Goal: Navigation & Orientation: Find specific page/section

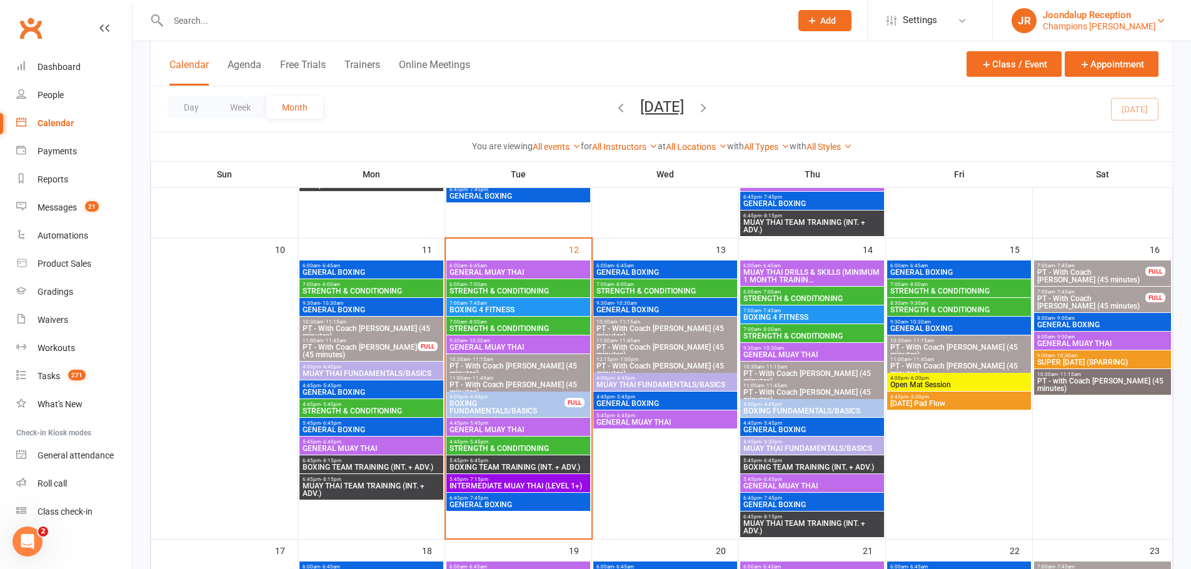
scroll to position [625, 0]
click at [1132, 19] on div "Joondalup Reception" at bounding box center [1099, 14] width 113 height 11
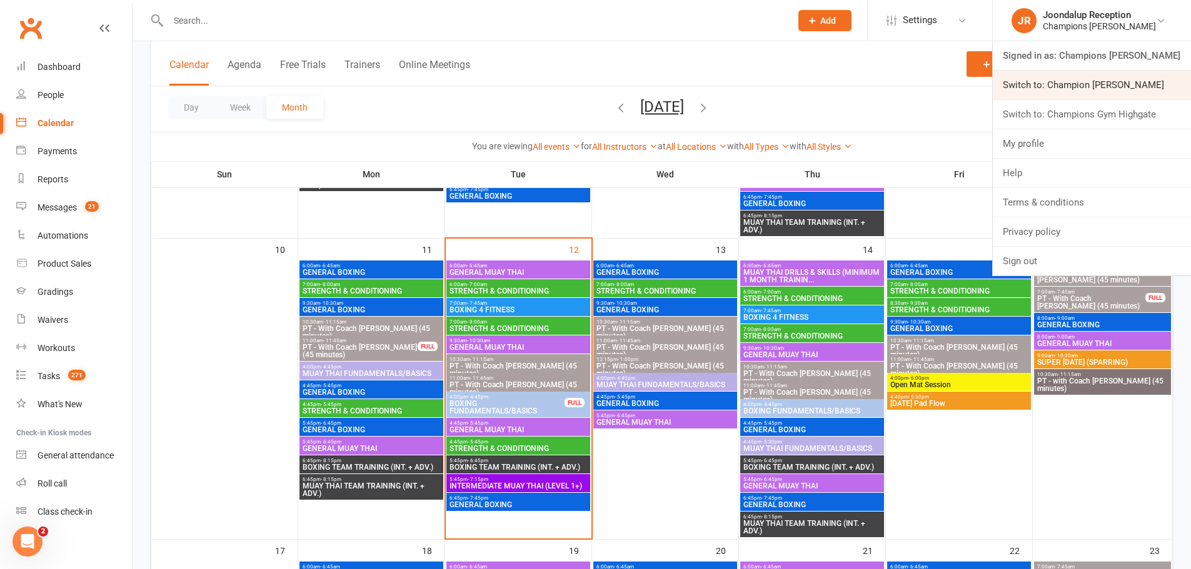
click at [1149, 78] on link "Switch to: Champion [PERSON_NAME]" at bounding box center [1092, 85] width 198 height 29
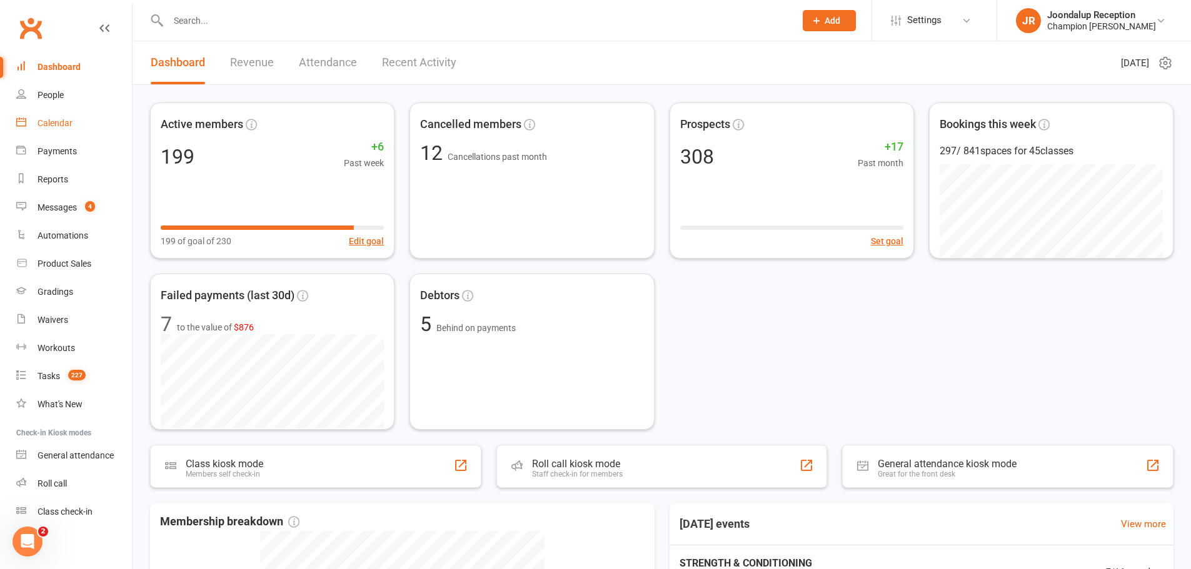
click at [41, 126] on div "Calendar" at bounding box center [55, 123] width 35 height 10
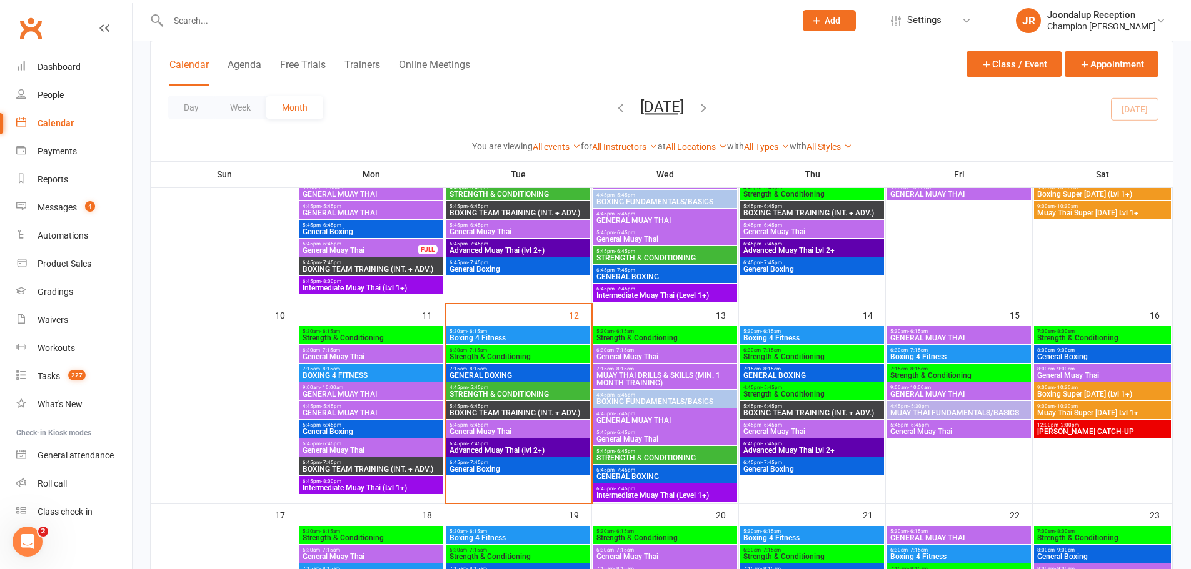
scroll to position [375, 0]
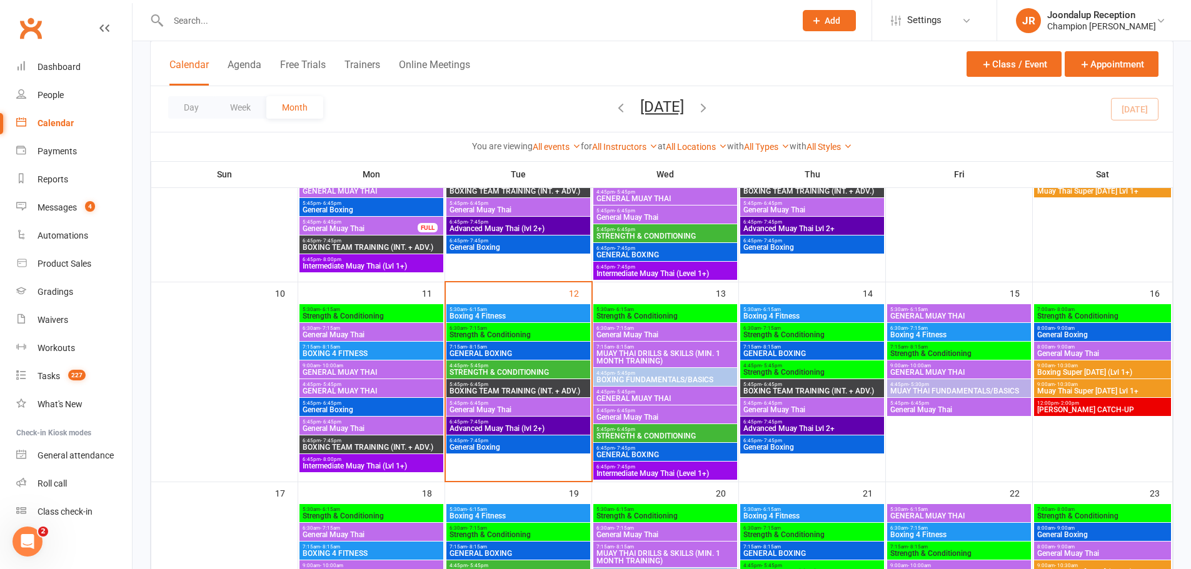
click at [301, 24] on input "text" at bounding box center [475, 21] width 622 height 18
click at [1093, 24] on div "Champion Gym Joondalup" at bounding box center [1101, 26] width 109 height 11
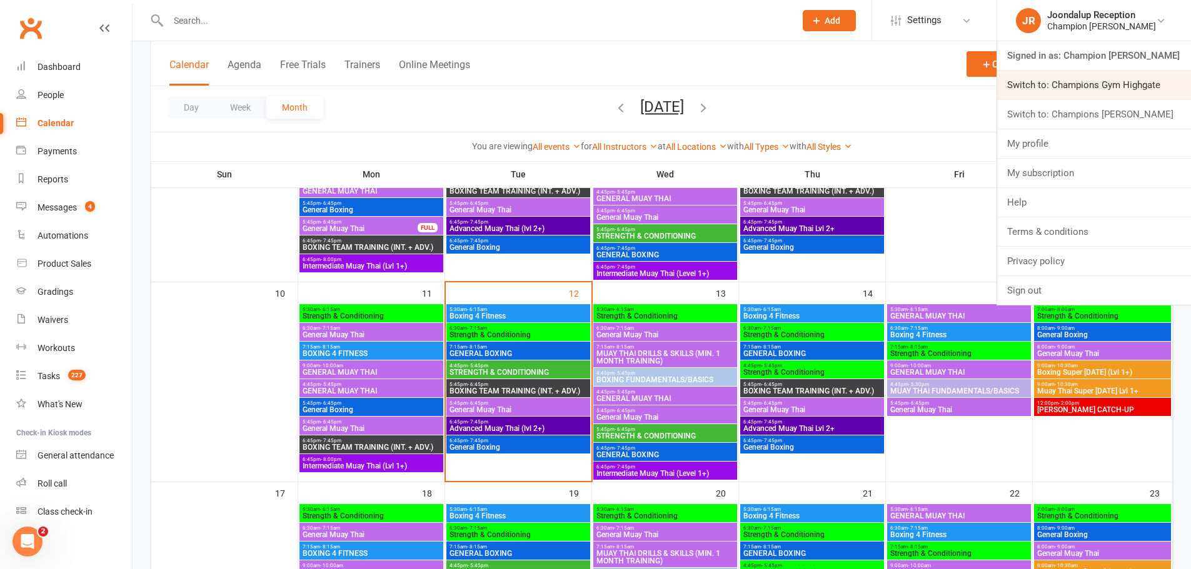
click at [1101, 80] on link "Switch to: Champions Gym Highgate" at bounding box center [1094, 85] width 194 height 29
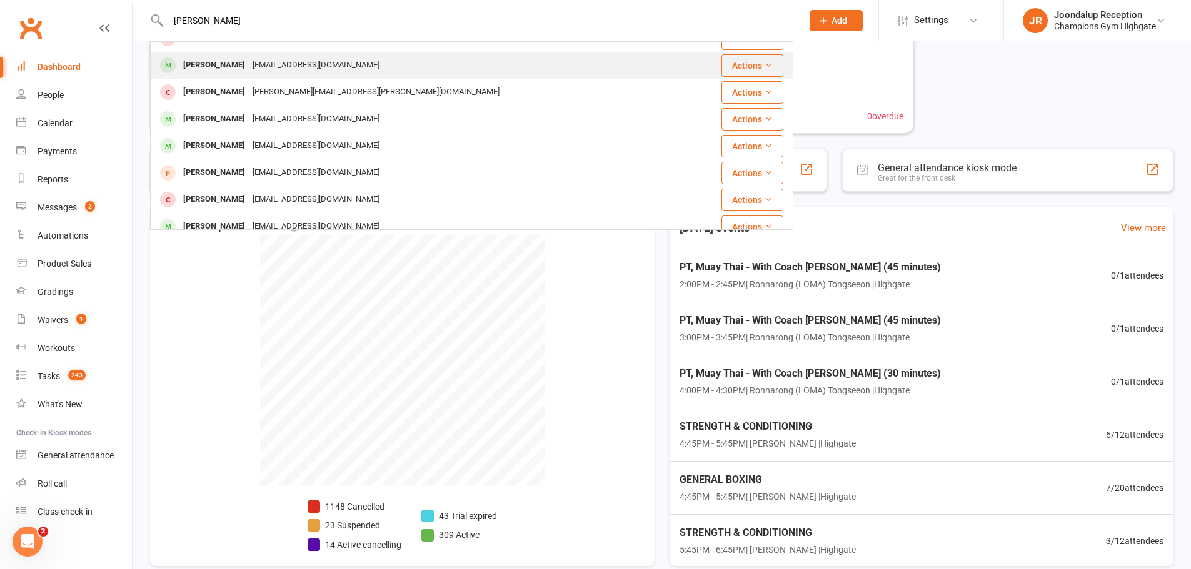
scroll to position [125, 0]
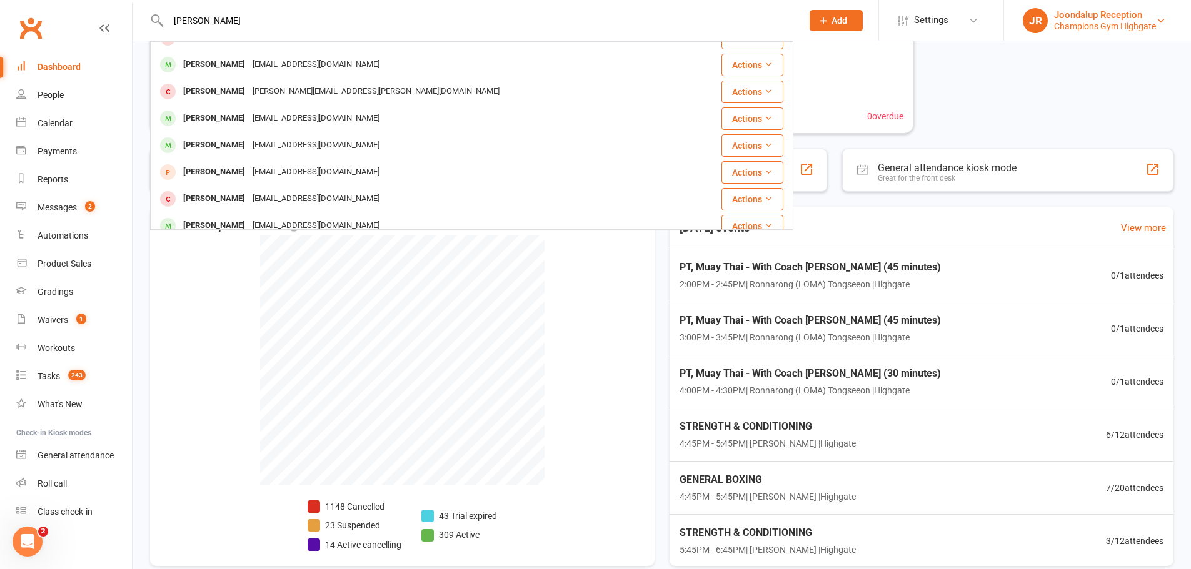
type input "alex"
click at [1091, 9] on div "Joondalup Reception" at bounding box center [1105, 14] width 102 height 11
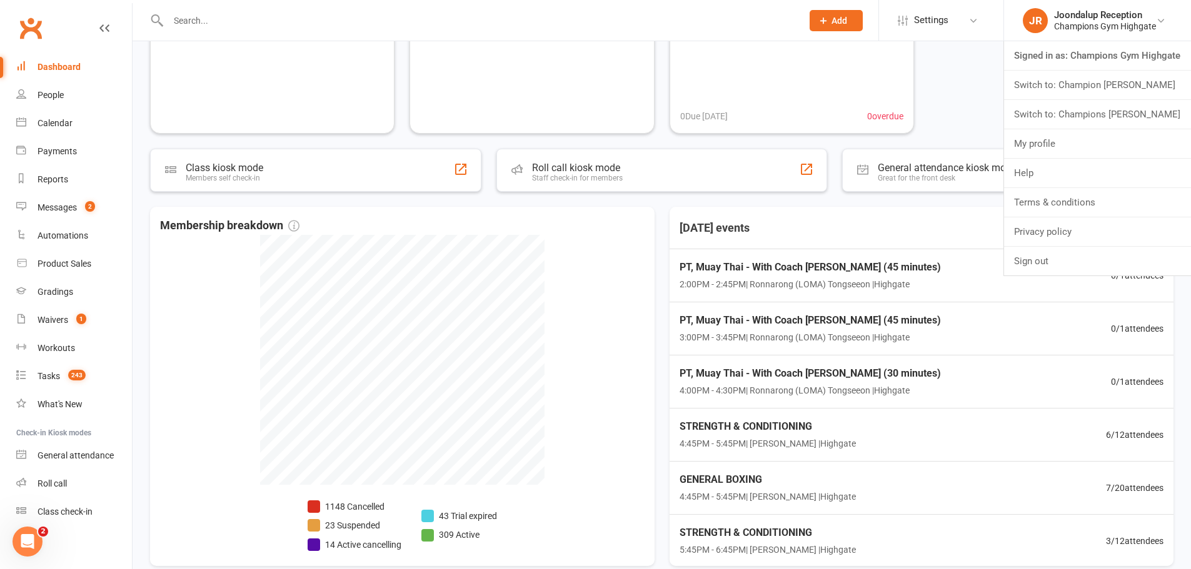
click at [321, 21] on input "text" at bounding box center [478, 21] width 629 height 18
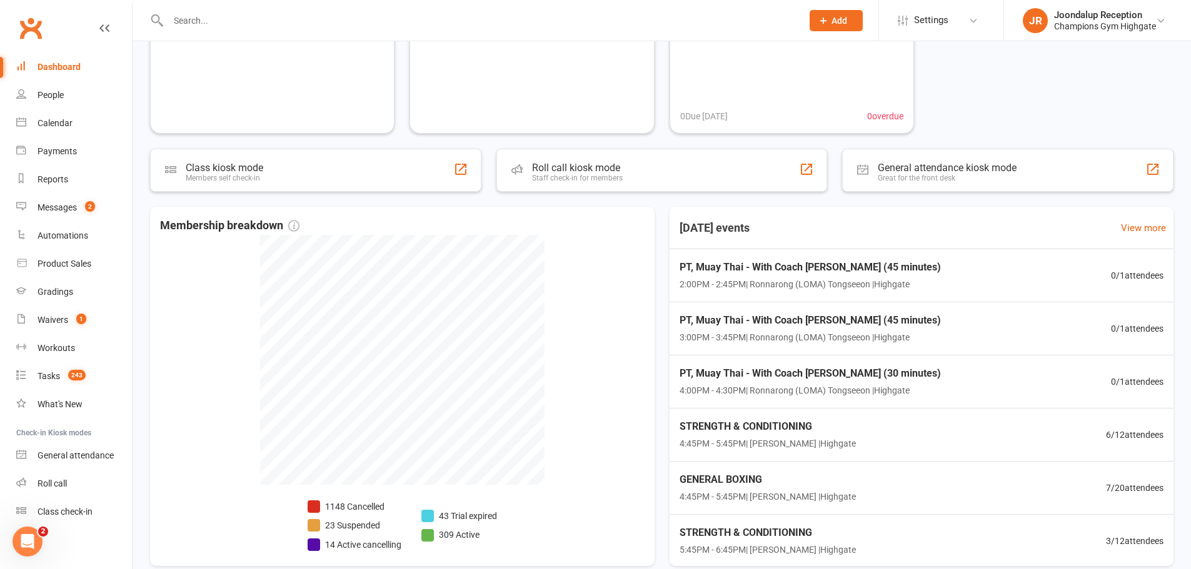
click at [1092, 38] on li "JR Joondalup Reception Champions Gym Highgate Signed in as: Champions Gym Highg…" at bounding box center [1097, 20] width 188 height 41
click at [1098, 23] on div "Champions Gym Highgate" at bounding box center [1105, 26] width 102 height 11
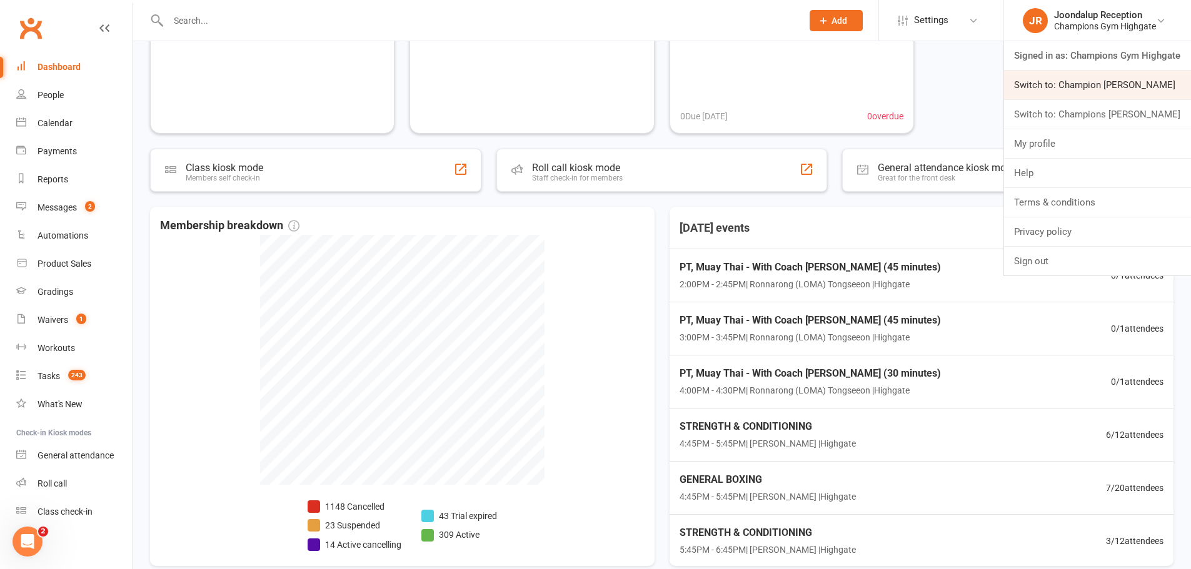
click at [1083, 76] on link "Switch to: Champion Gym Joondalup" at bounding box center [1097, 85] width 187 height 29
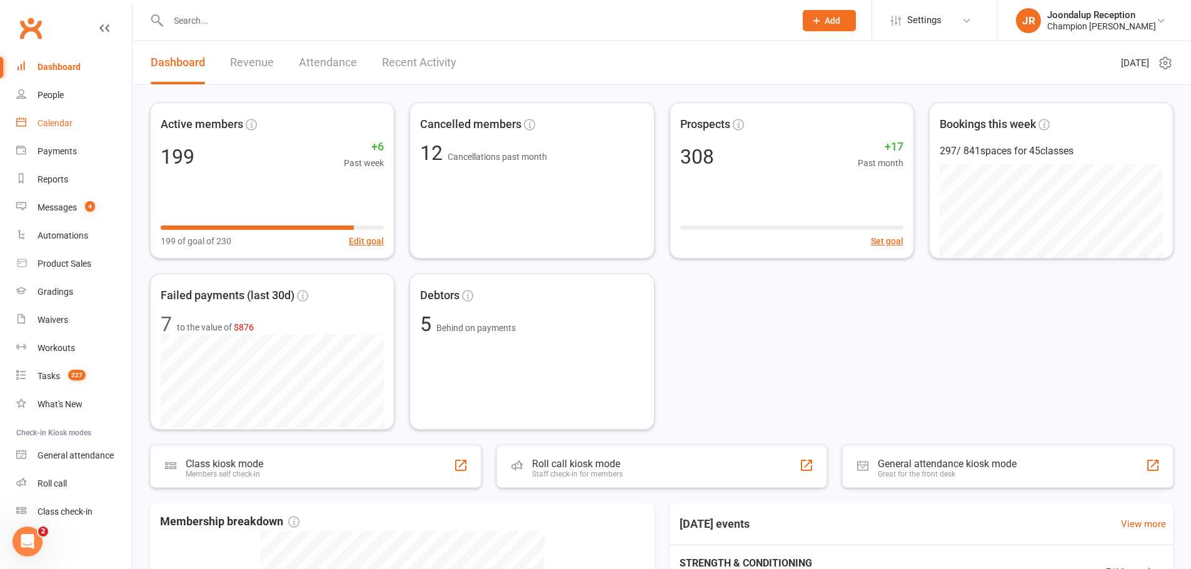
click at [33, 125] on link "Calendar" at bounding box center [74, 123] width 116 height 28
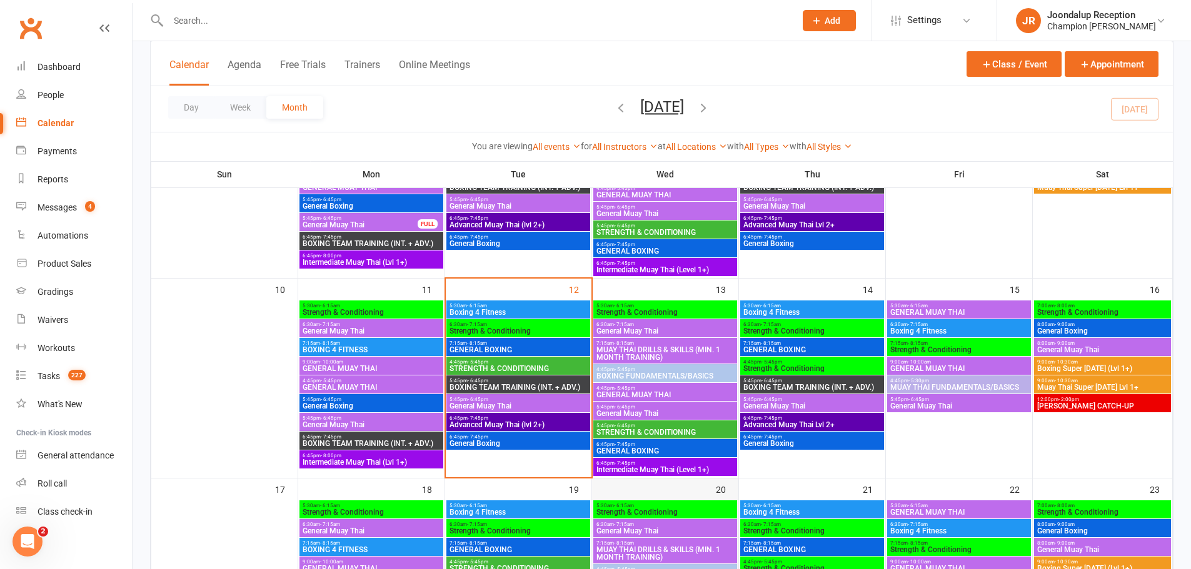
scroll to position [438, 0]
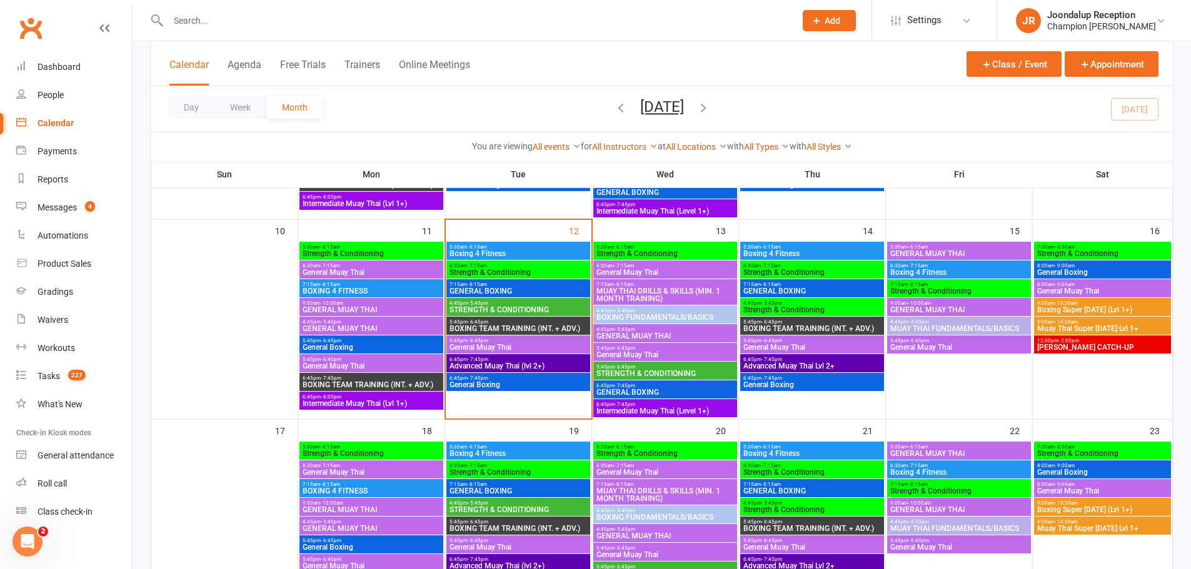
click at [684, 389] on span "GENERAL BOXING" at bounding box center [665, 393] width 139 height 8
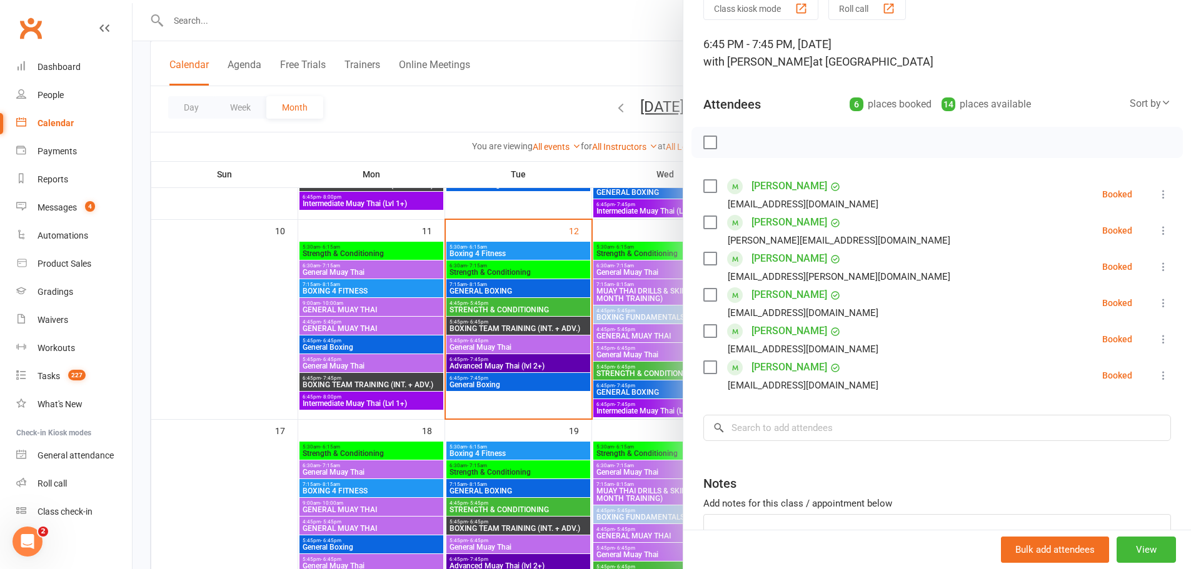
scroll to position [125, 0]
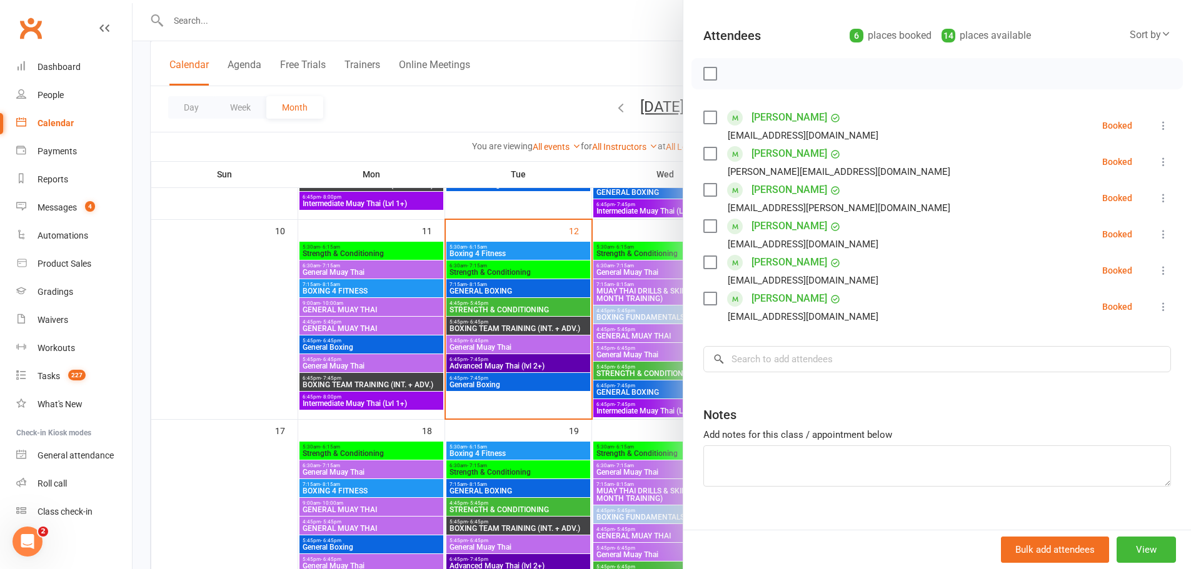
click at [572, 422] on div at bounding box center [662, 284] width 1058 height 569
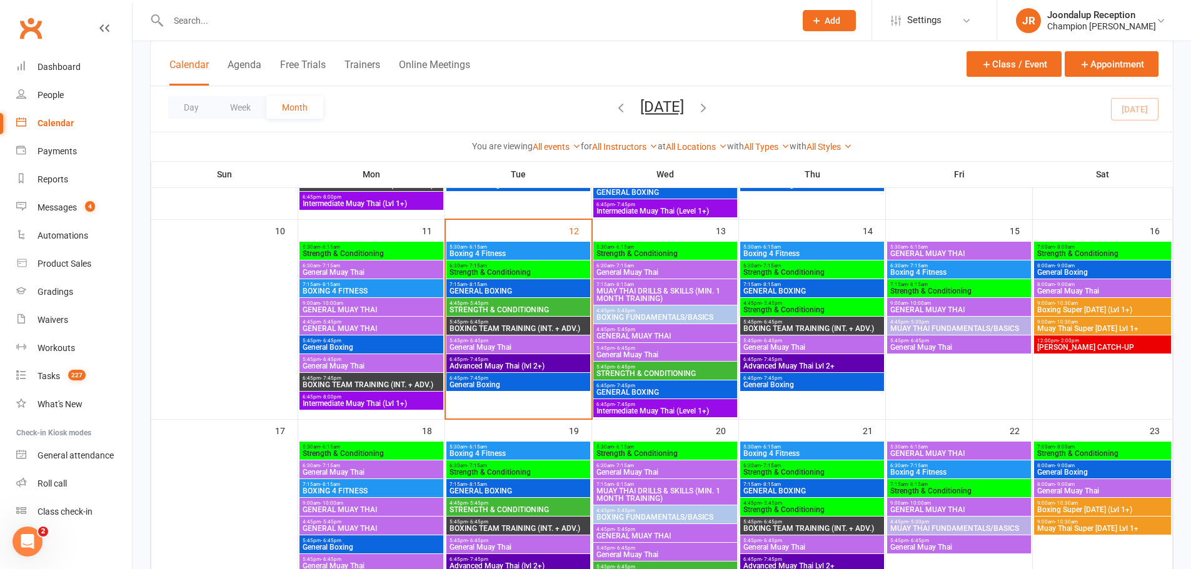
click at [625, 384] on span "- 7:45pm" at bounding box center [624, 386] width 21 height 6
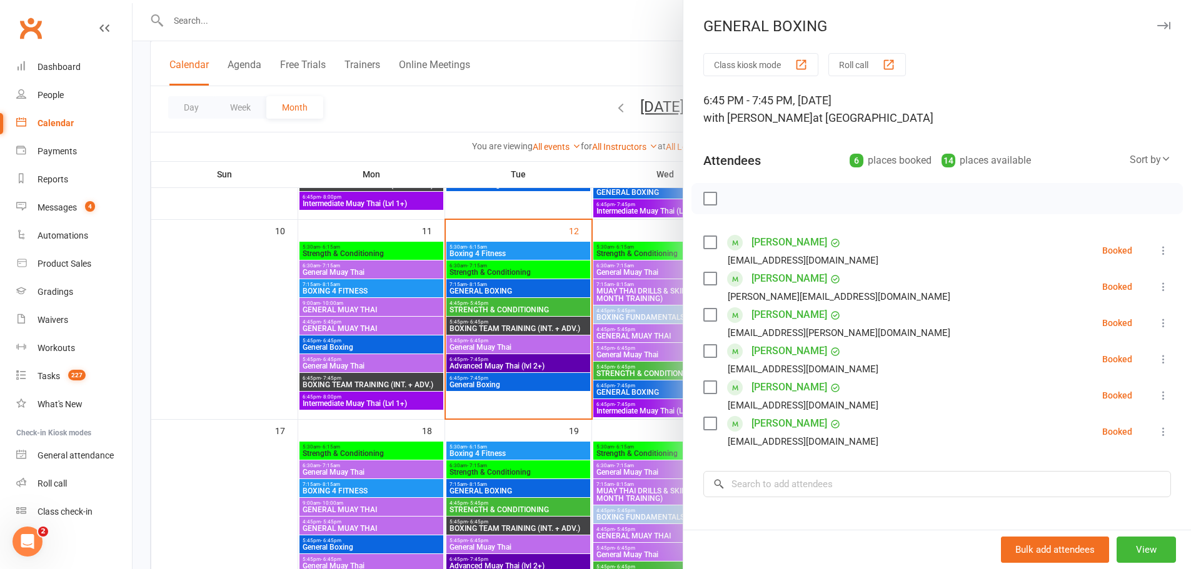
click at [612, 50] on div at bounding box center [662, 284] width 1058 height 569
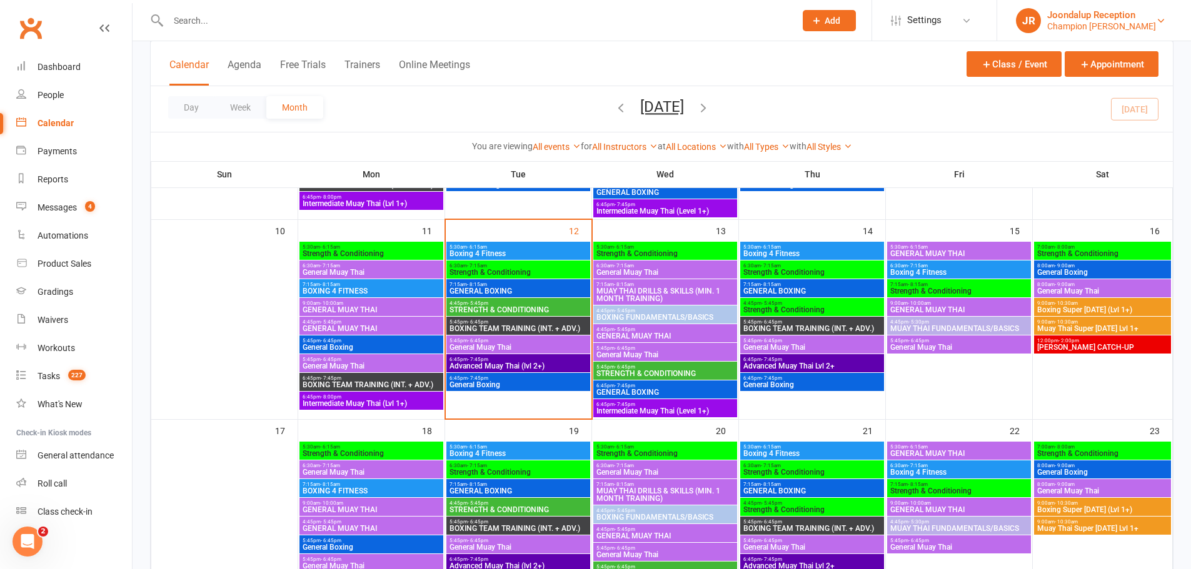
click at [1088, 21] on div "Champion [PERSON_NAME]" at bounding box center [1101, 26] width 109 height 11
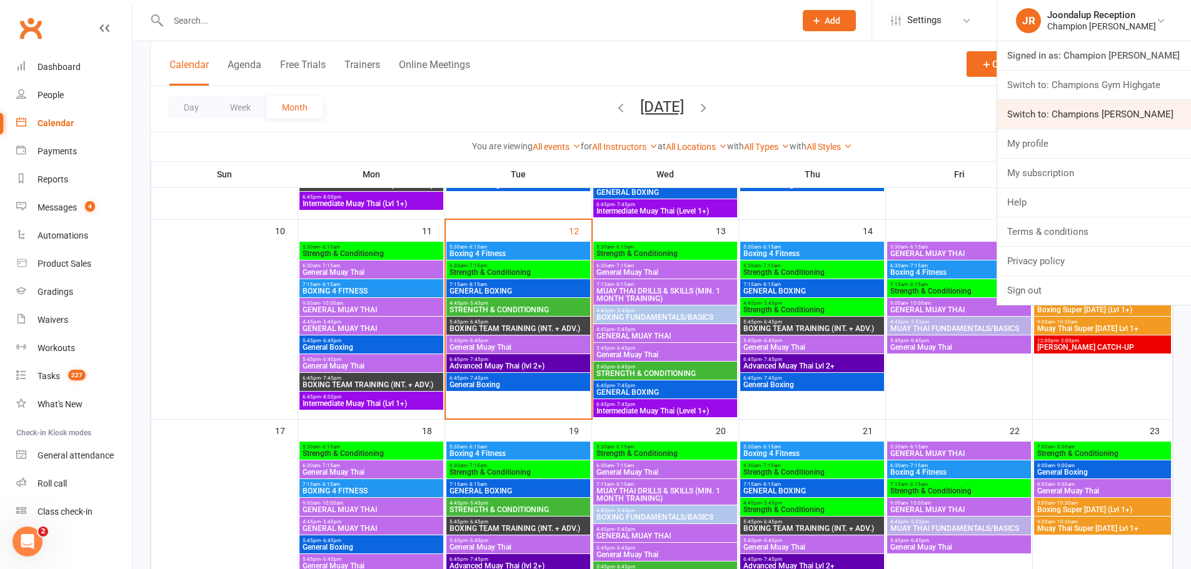
click at [1098, 113] on link "Switch to: Champions [PERSON_NAME]" at bounding box center [1094, 114] width 194 height 29
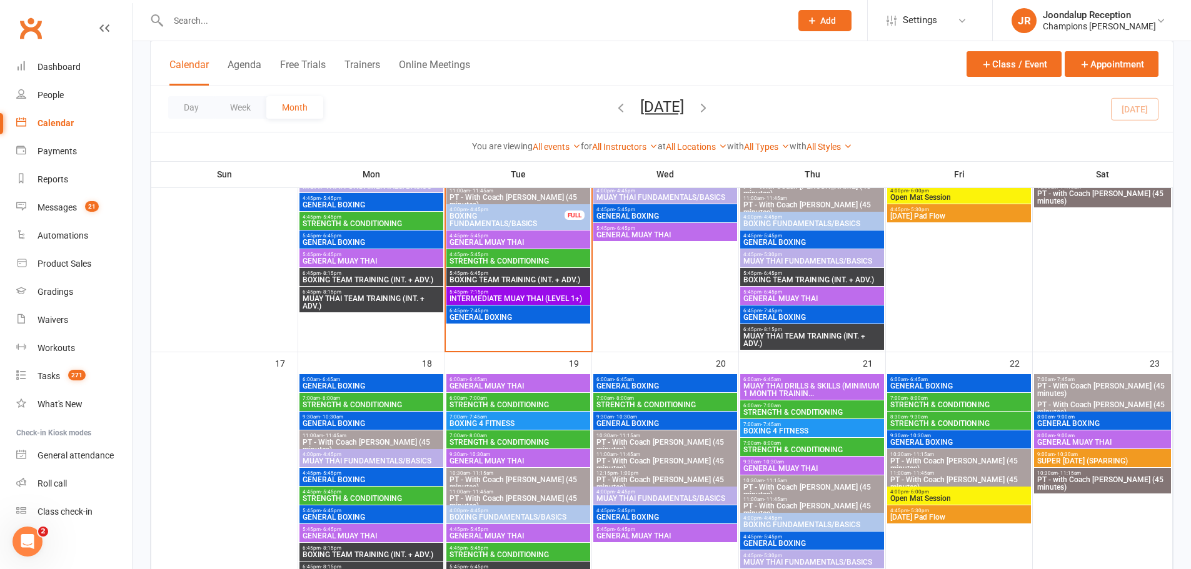
scroll to position [1000, 0]
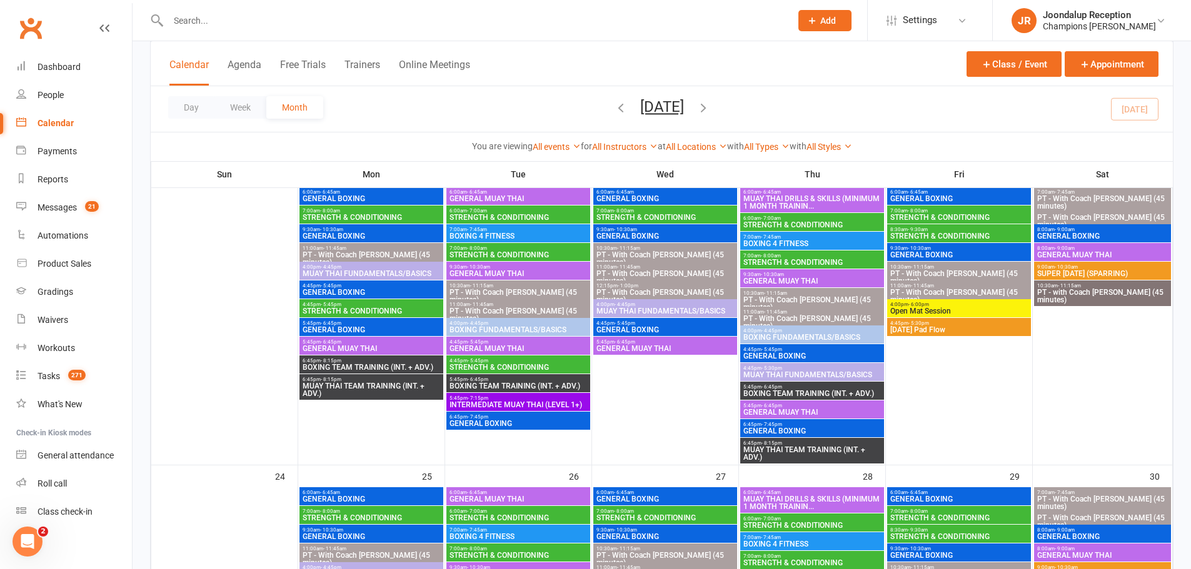
click at [192, 28] on input "text" at bounding box center [473, 21] width 618 height 18
click at [1103, 18] on div "Joondalup Reception" at bounding box center [1099, 14] width 113 height 11
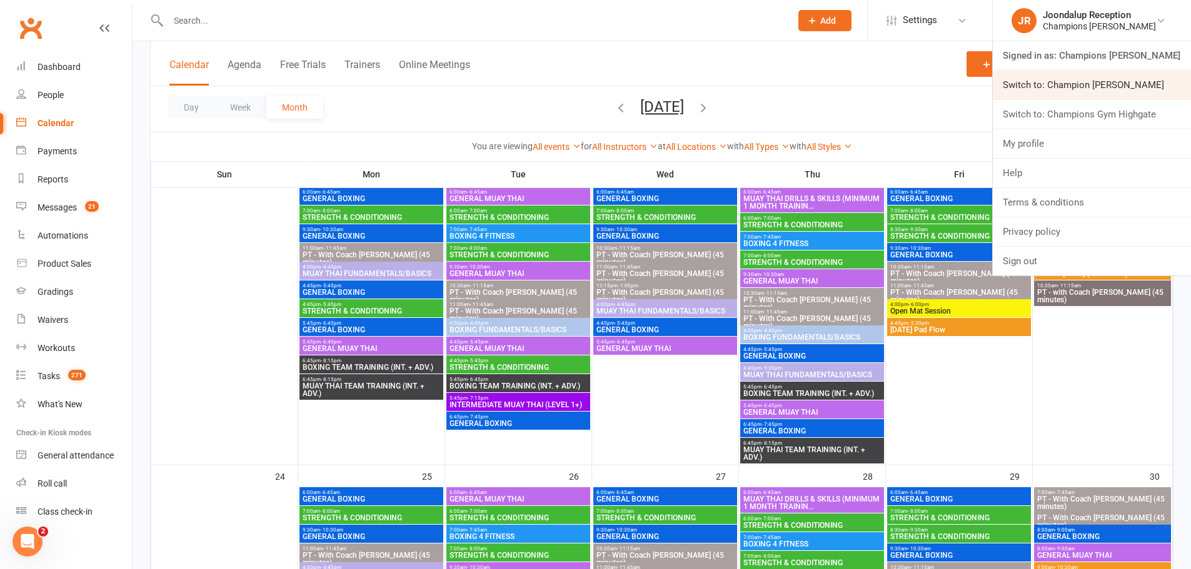
click at [1100, 79] on link "Switch to: Champion Gym Joondalup" at bounding box center [1092, 85] width 198 height 29
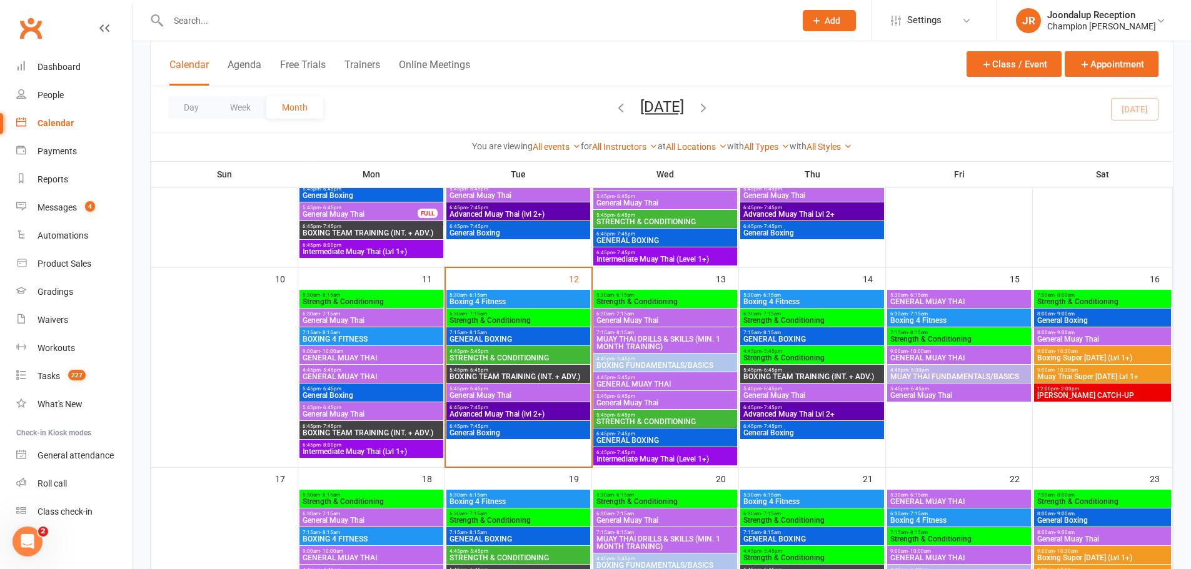
scroll to position [375, 0]
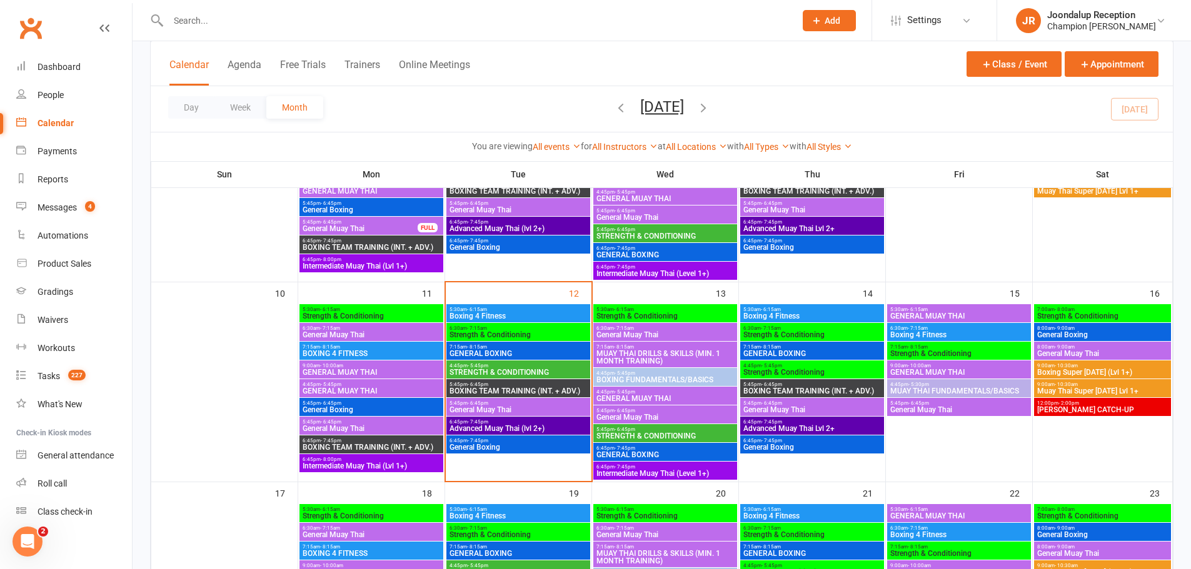
click at [529, 442] on span "6:45pm - 7:45pm" at bounding box center [518, 441] width 139 height 6
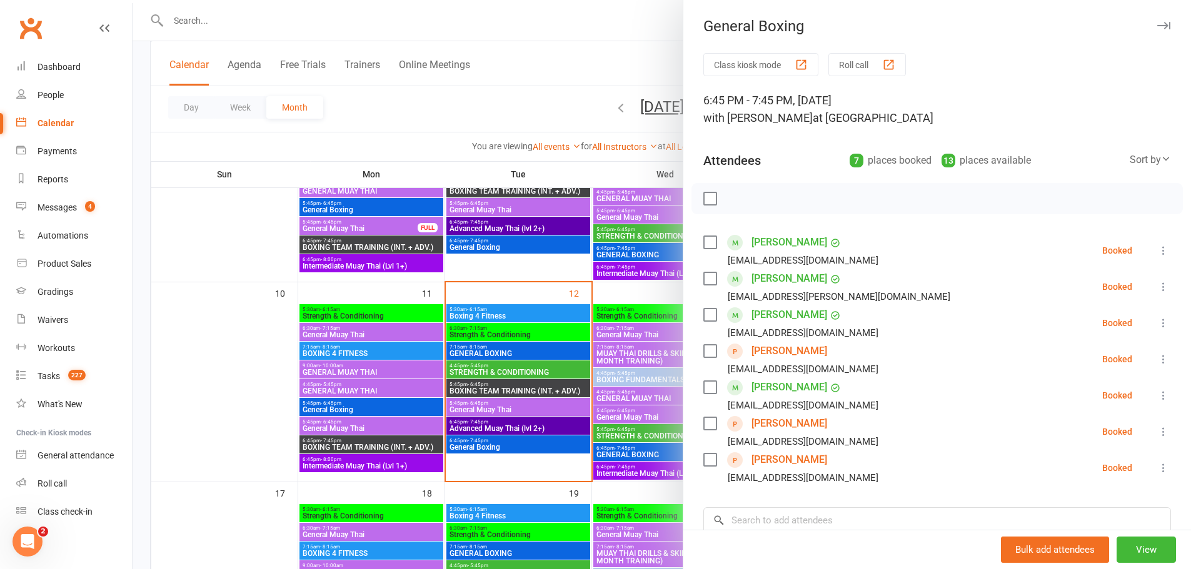
click at [388, 143] on div at bounding box center [662, 284] width 1058 height 569
